Goal: Task Accomplishment & Management: Use online tool/utility

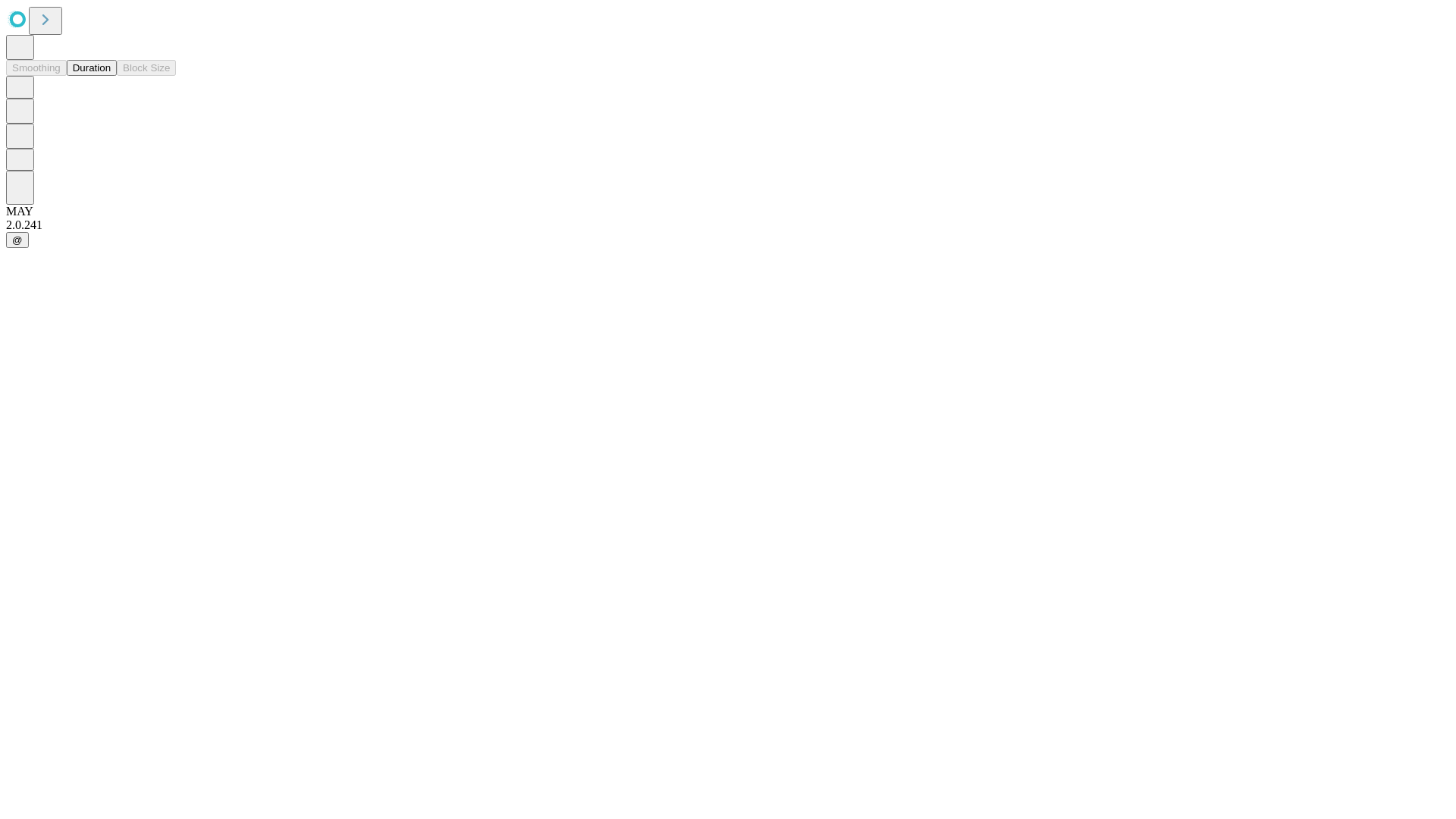
click at [111, 76] on button "Duration" at bounding box center [91, 68] width 50 height 16
click at [170, 353] on input "text" at bounding box center [116, 360] width 108 height 15
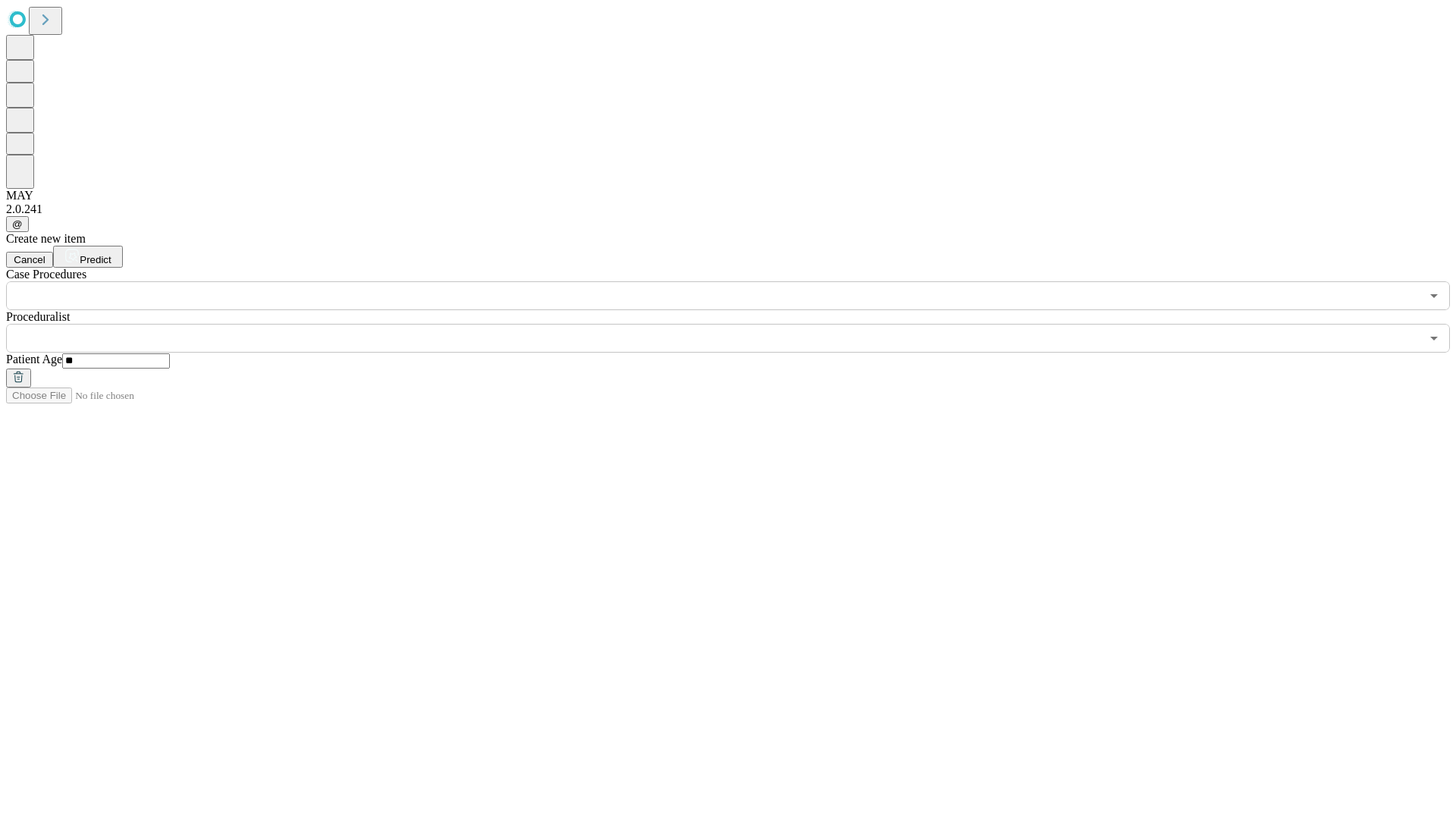
type input "**"
click at [739, 324] on input "text" at bounding box center [713, 338] width 1415 height 29
